Goal: Task Accomplishment & Management: Use online tool/utility

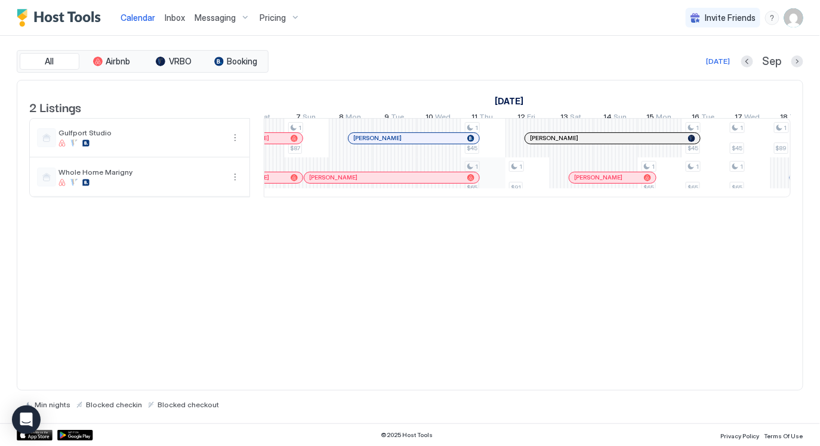
scroll to position [0, 769]
click at [714, 61] on div "[DATE]" at bounding box center [718, 61] width 24 height 11
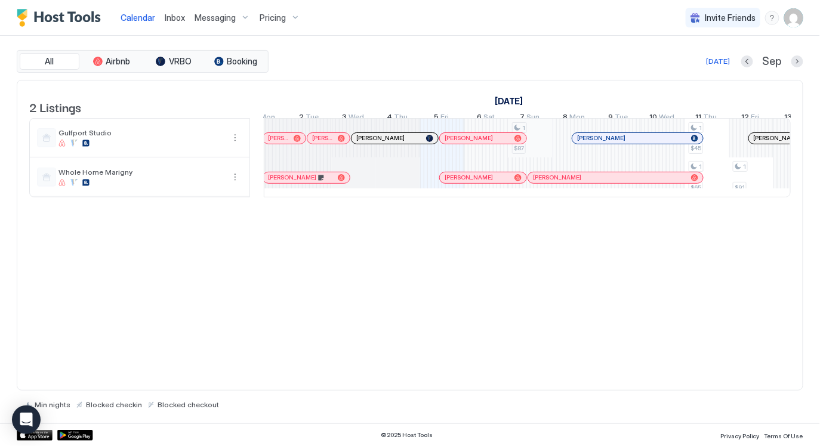
scroll to position [0, 462]
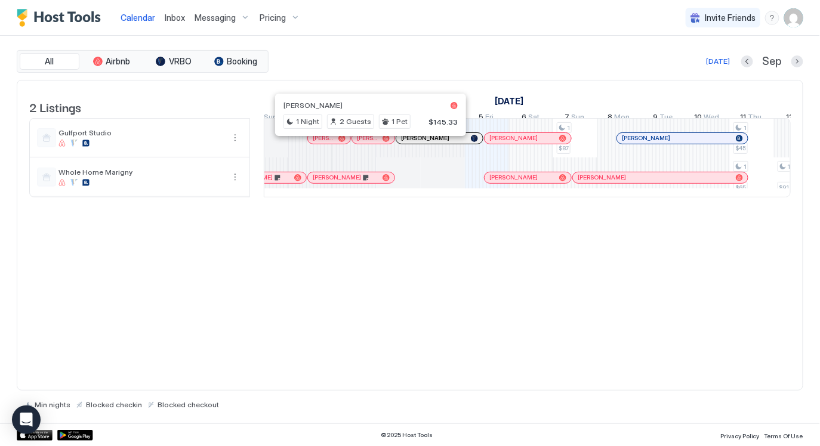
click at [366, 143] on div at bounding box center [367, 139] width 10 height 10
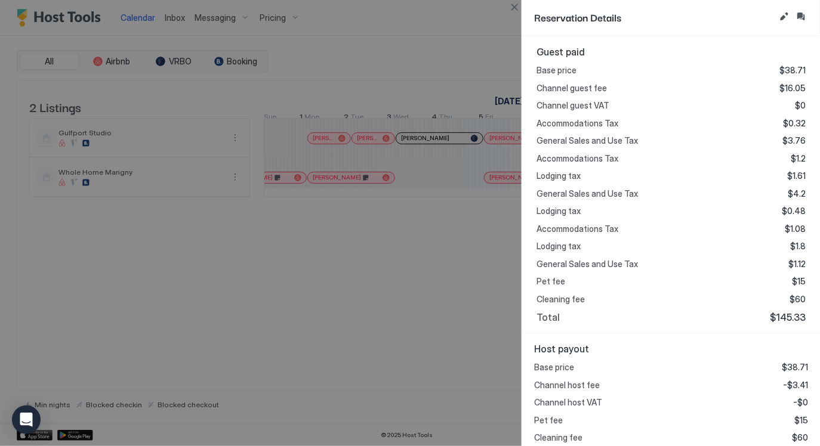
scroll to position [314, 0]
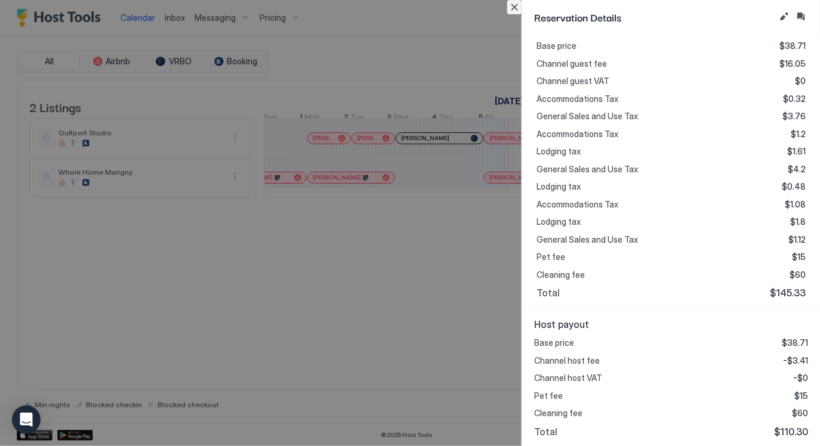
click at [509, 11] on button "Close" at bounding box center [514, 7] width 14 height 14
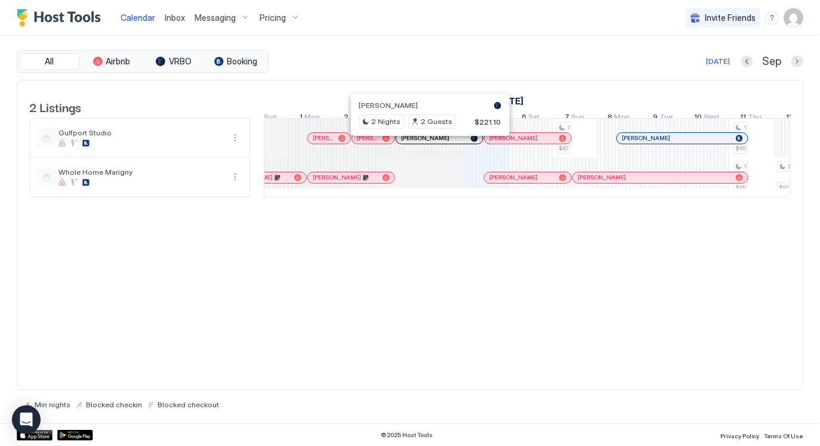
click at [425, 143] on div at bounding box center [426, 139] width 10 height 10
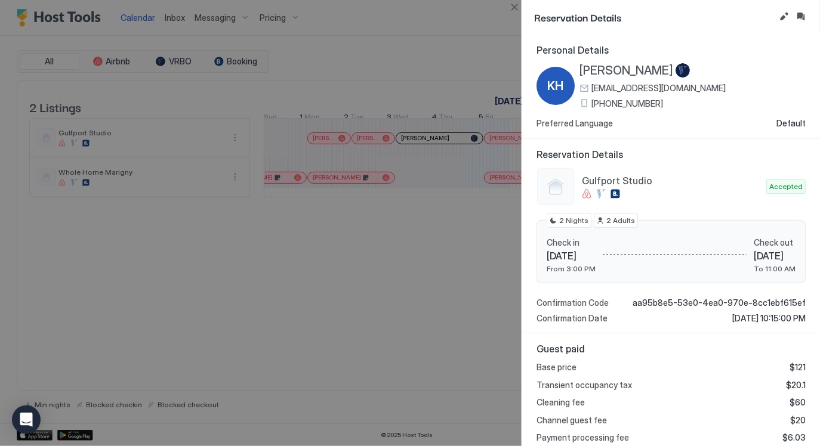
scroll to position [128, 0]
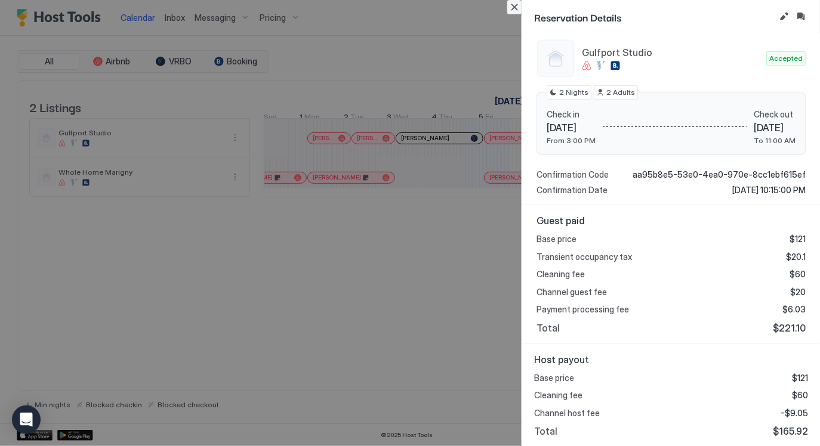
click at [514, 8] on button "Close" at bounding box center [514, 7] width 14 height 14
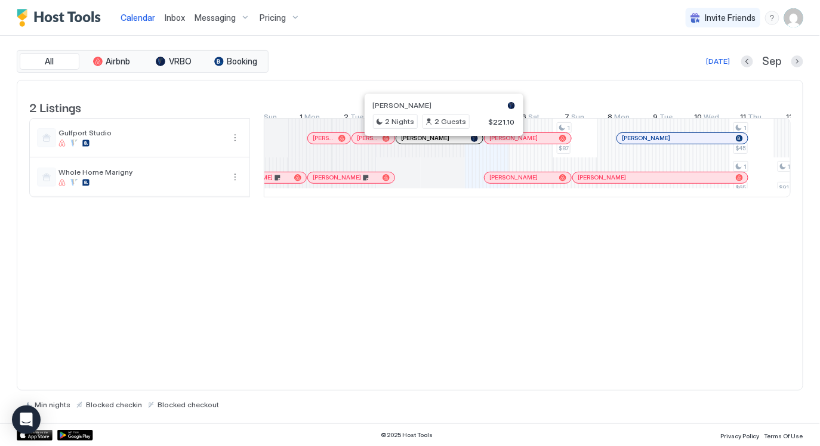
click at [432, 143] on div at bounding box center [433, 139] width 10 height 10
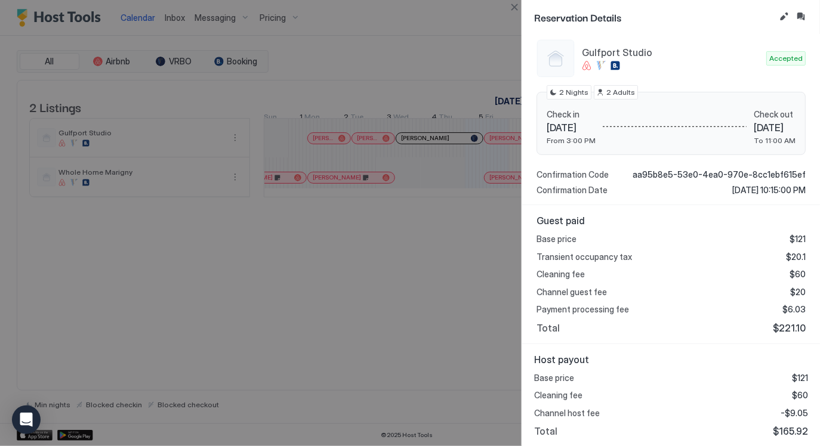
click at [442, 359] on div at bounding box center [410, 223] width 820 height 446
click at [512, 9] on button "Close" at bounding box center [514, 7] width 14 height 14
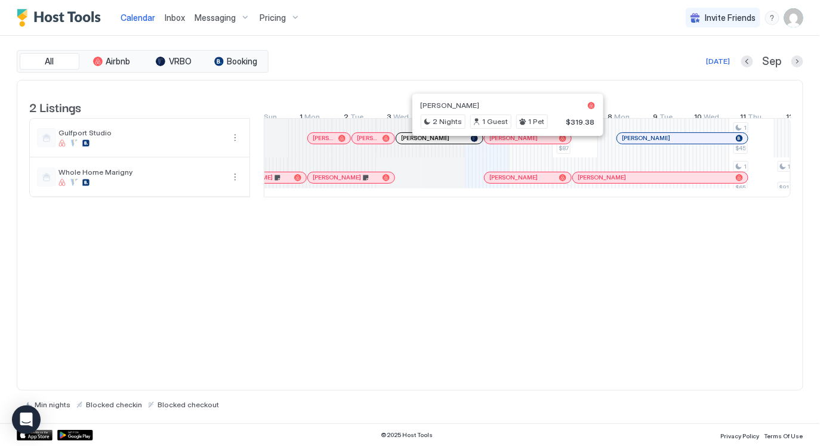
click at [503, 143] on div at bounding box center [504, 139] width 10 height 10
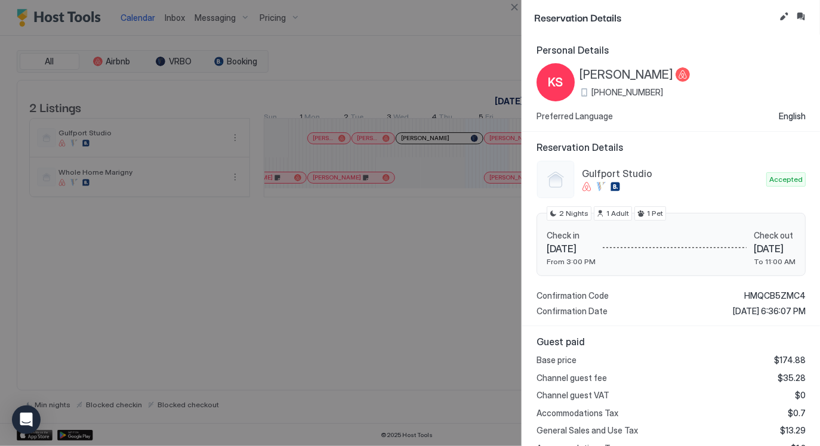
scroll to position [314, 0]
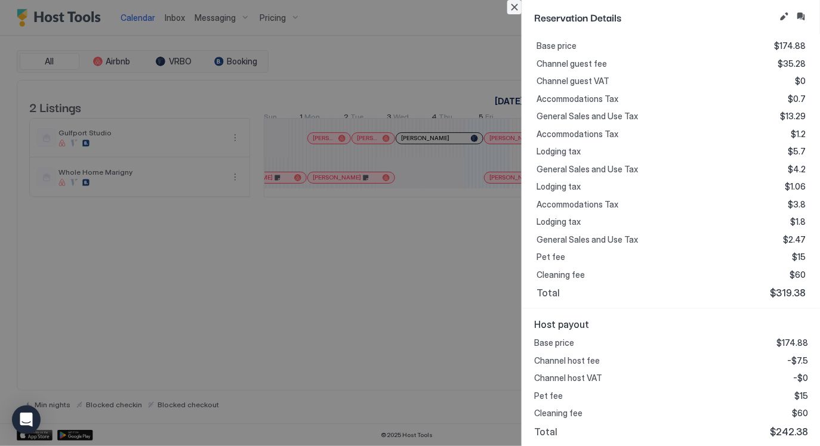
click at [513, 5] on button "Close" at bounding box center [514, 7] width 14 height 14
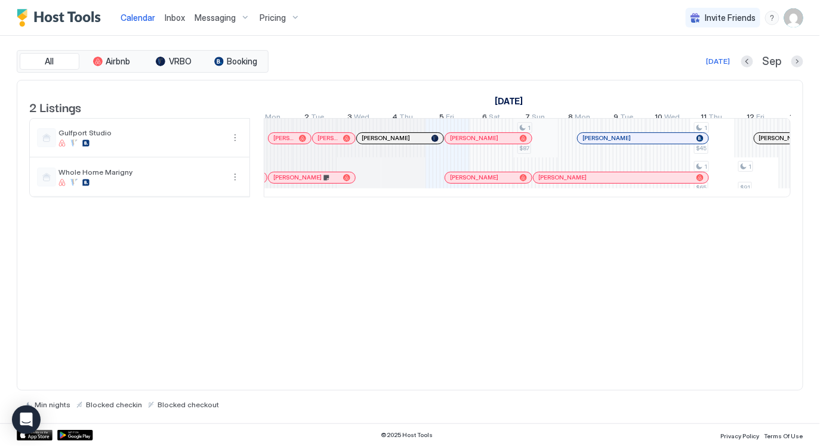
scroll to position [0, 0]
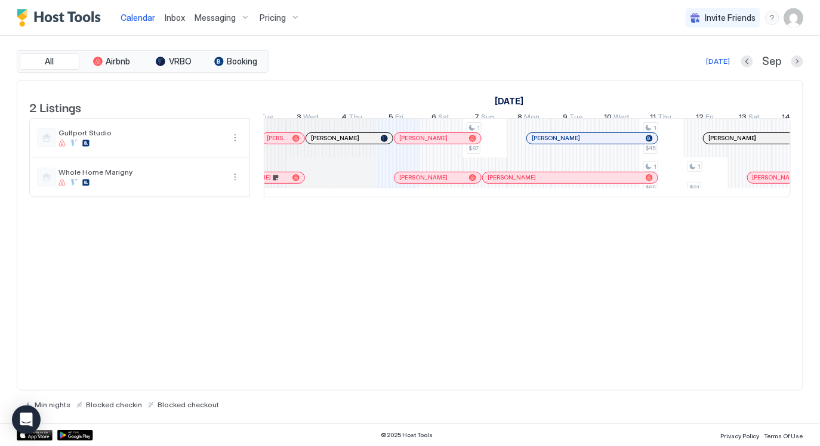
click at [542, 141] on div "[PERSON_NAME]" at bounding box center [592, 138] width 131 height 11
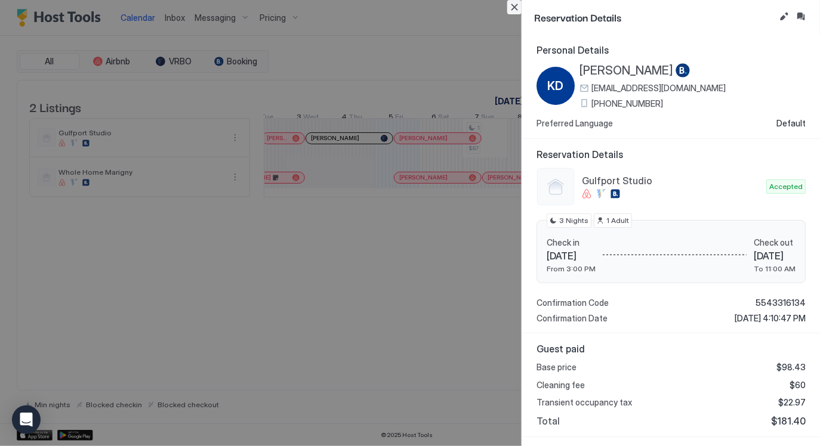
click at [517, 8] on button "Close" at bounding box center [514, 7] width 14 height 14
